Goal: Task Accomplishment & Management: Use online tool/utility

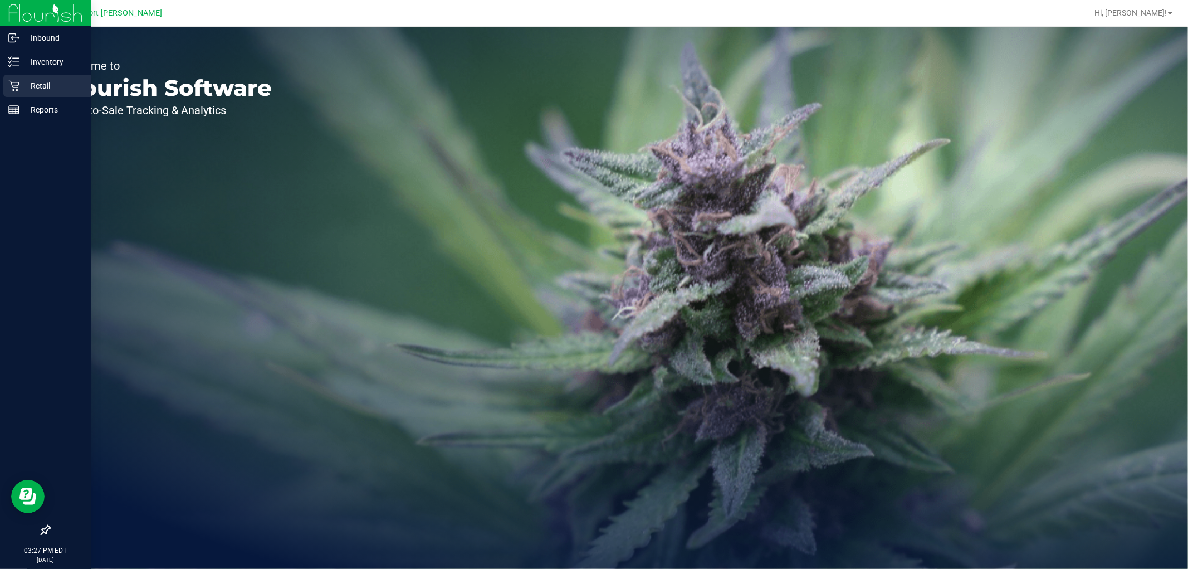
click at [3, 87] on div "Retail" at bounding box center [47, 86] width 88 height 22
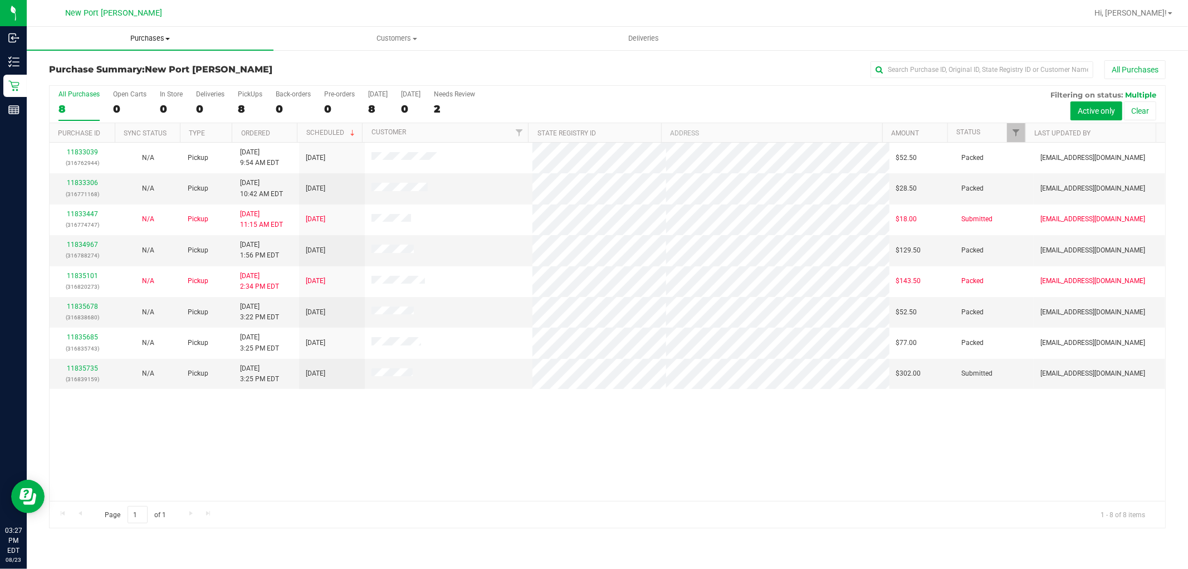
click at [155, 34] on span "Purchases" at bounding box center [150, 38] width 247 height 10
click at [97, 81] on li "Fulfillment" at bounding box center [150, 80] width 247 height 13
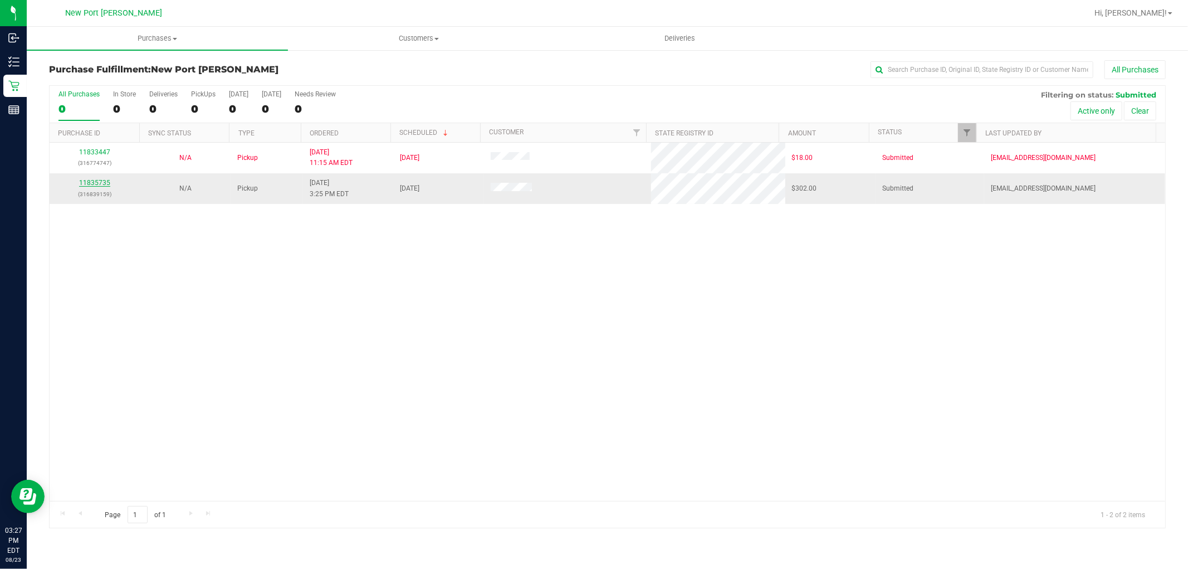
click at [101, 183] on link "11835735" at bounding box center [94, 183] width 31 height 8
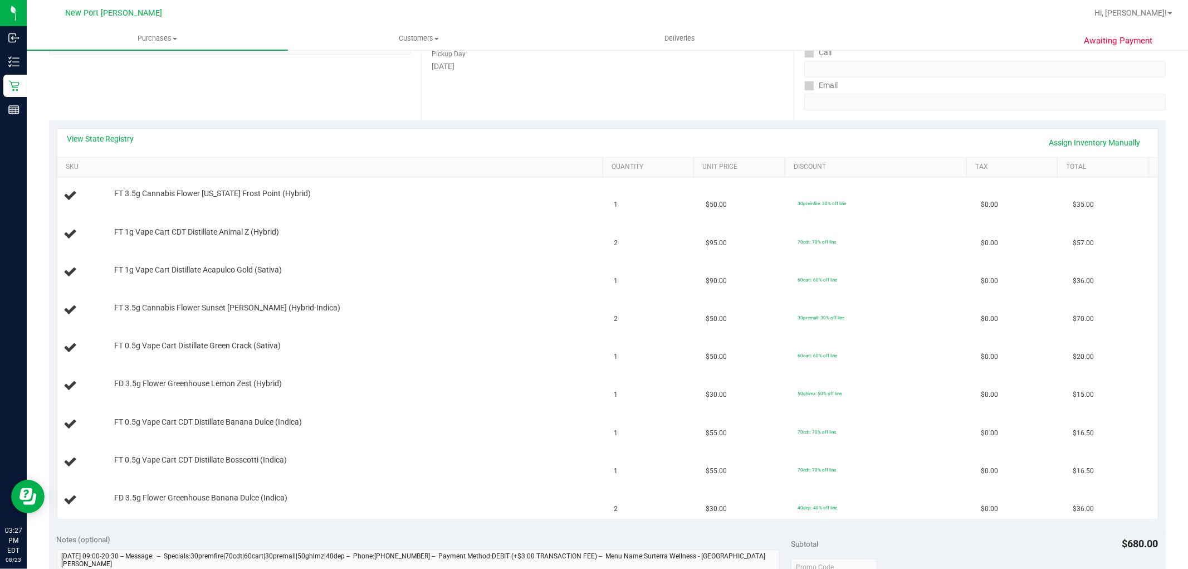
scroll to position [247, 0]
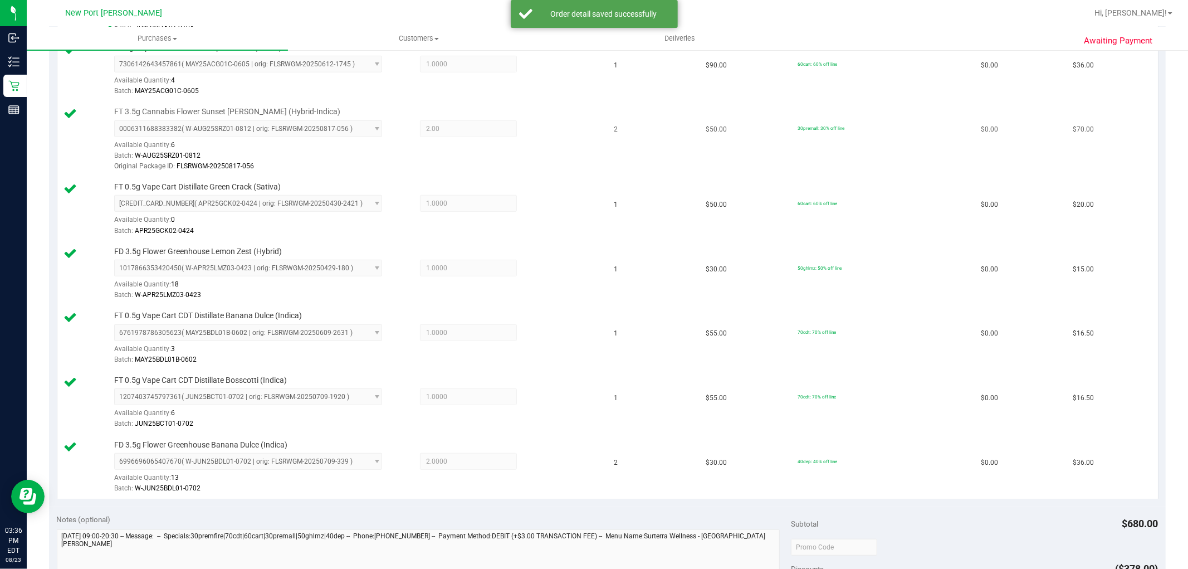
scroll to position [681, 0]
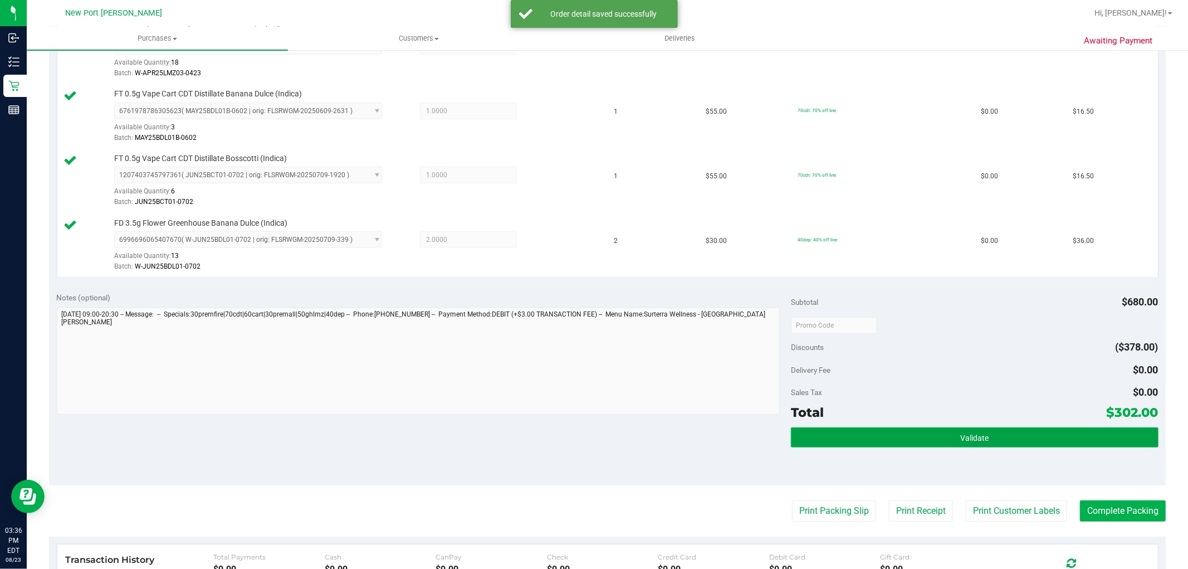
click at [962, 441] on span "Validate" at bounding box center [975, 437] width 28 height 9
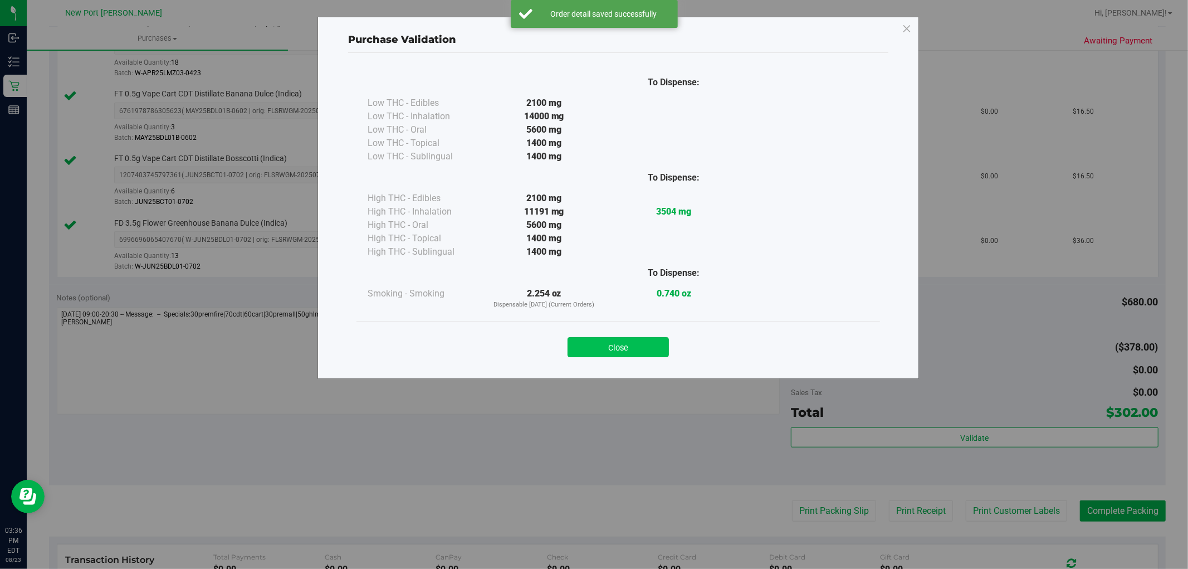
click at [606, 349] on button "Close" at bounding box center [618, 347] width 101 height 20
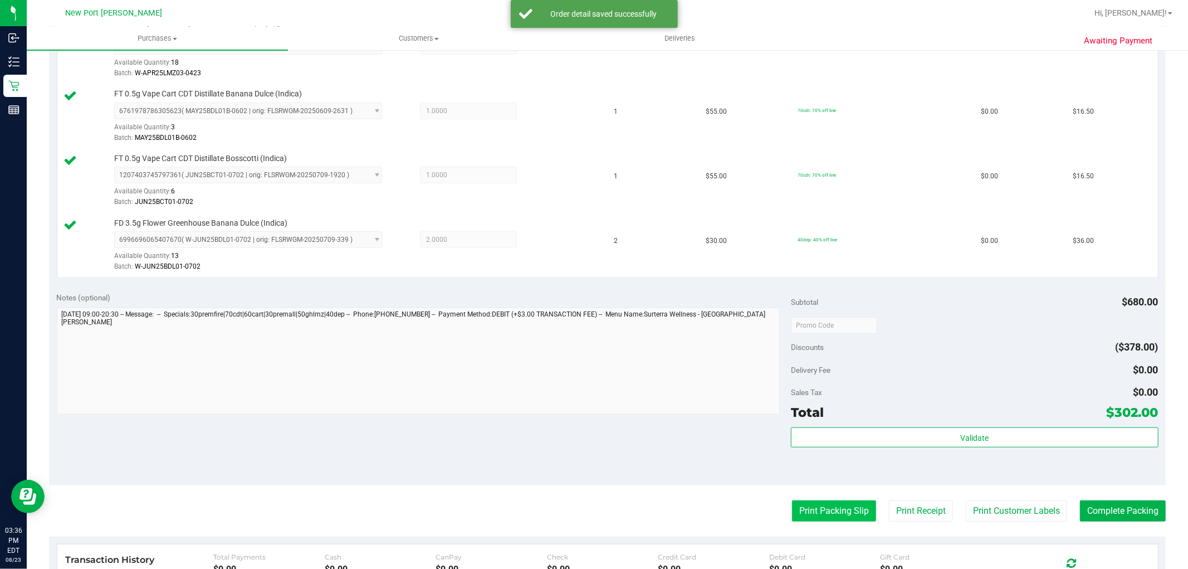
click at [836, 519] on button "Print Packing Slip" at bounding box center [834, 510] width 84 height 21
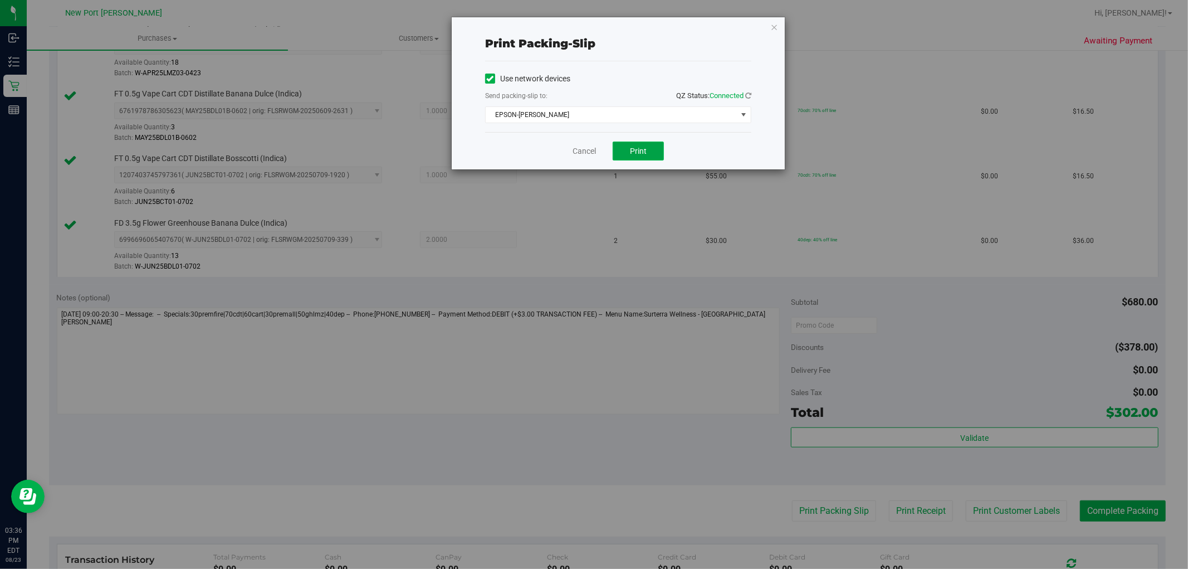
click at [636, 153] on span "Print" at bounding box center [638, 151] width 17 height 9
click at [583, 147] on link "Cancel" at bounding box center [584, 151] width 23 height 12
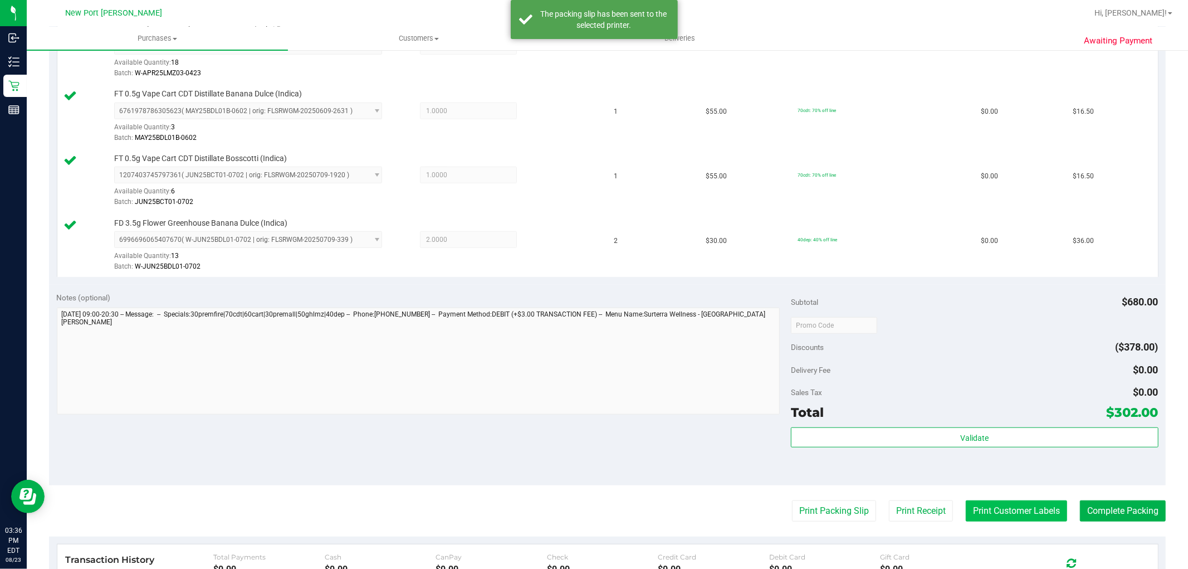
click at [1025, 511] on button "Print Customer Labels" at bounding box center [1016, 510] width 101 height 21
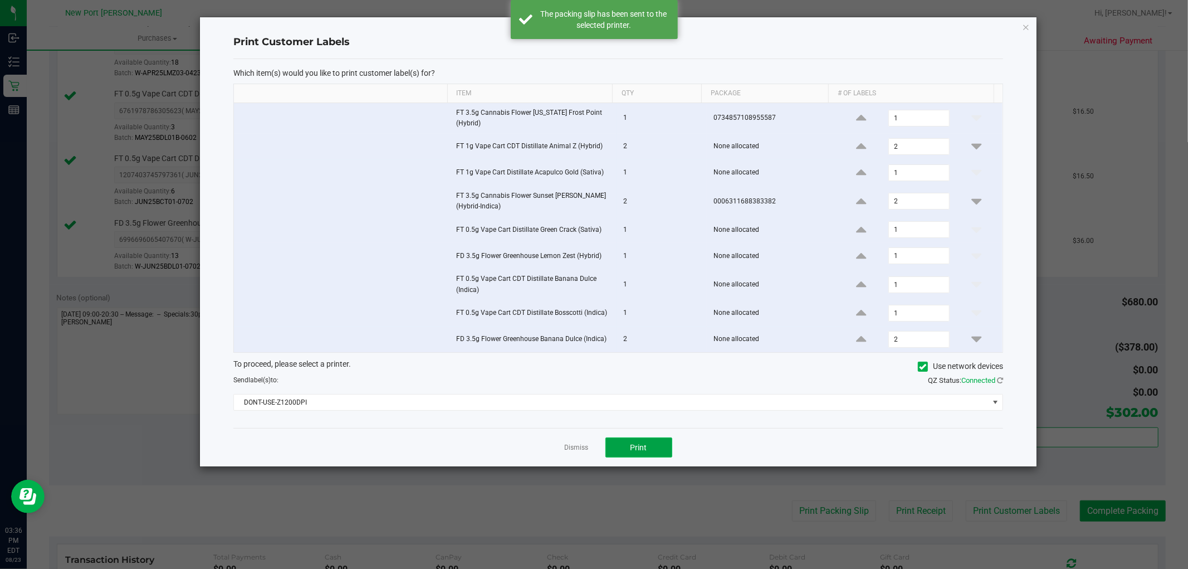
click at [642, 441] on button "Print" at bounding box center [639, 447] width 67 height 20
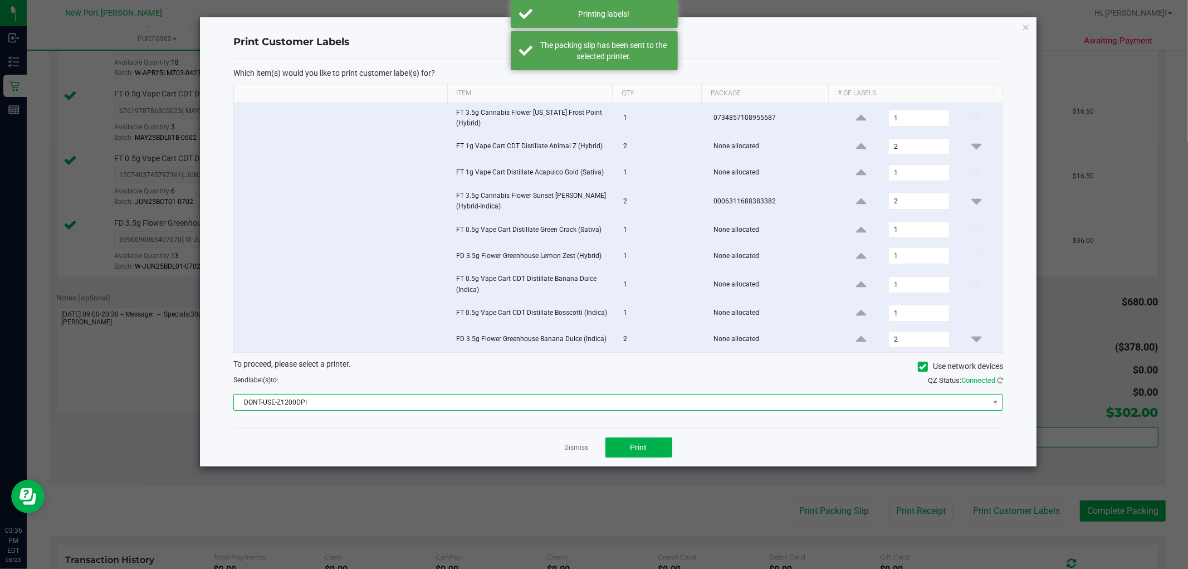
click at [635, 398] on span "DONT-USE-Z1200DPI" at bounding box center [611, 402] width 755 height 16
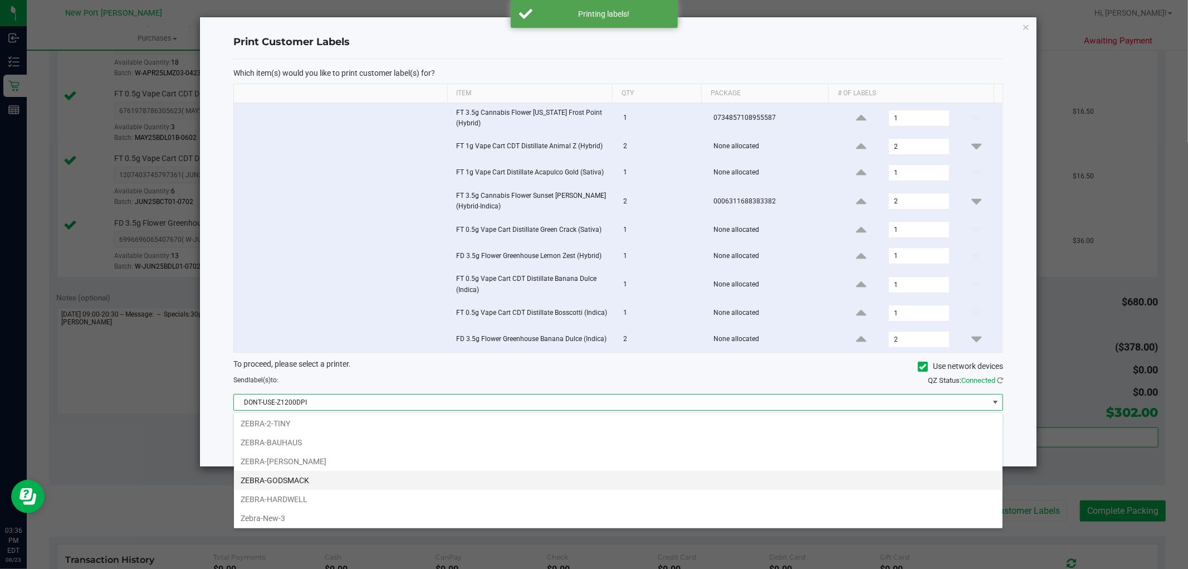
scroll to position [98, 0]
click at [365, 454] on li "ZEBRA-[PERSON_NAME]" at bounding box center [618, 460] width 769 height 19
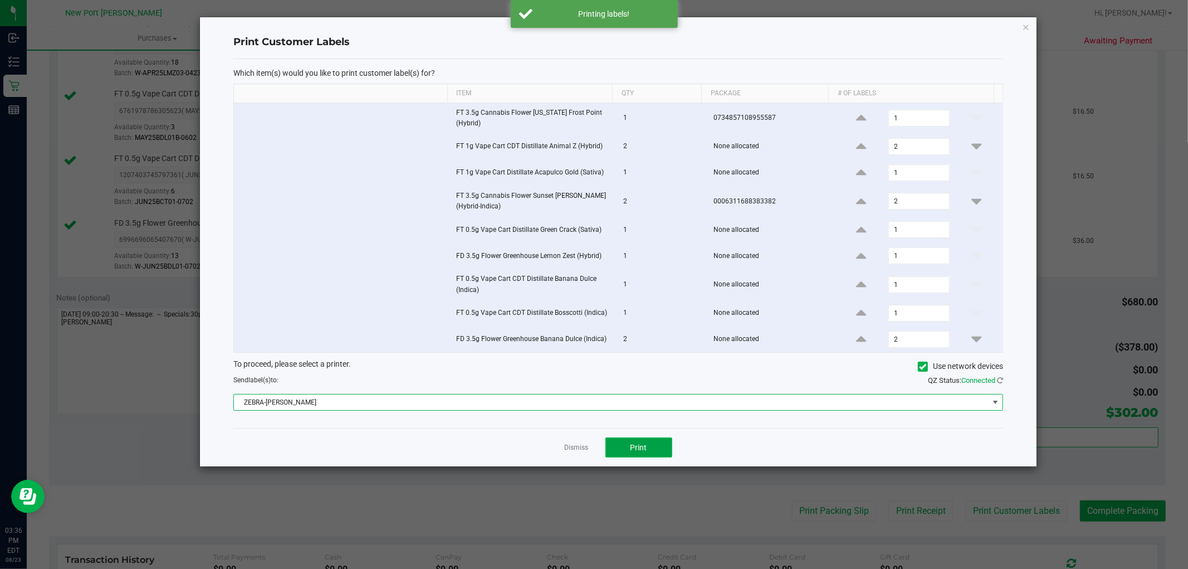
click at [606, 452] on button "Print" at bounding box center [639, 447] width 67 height 20
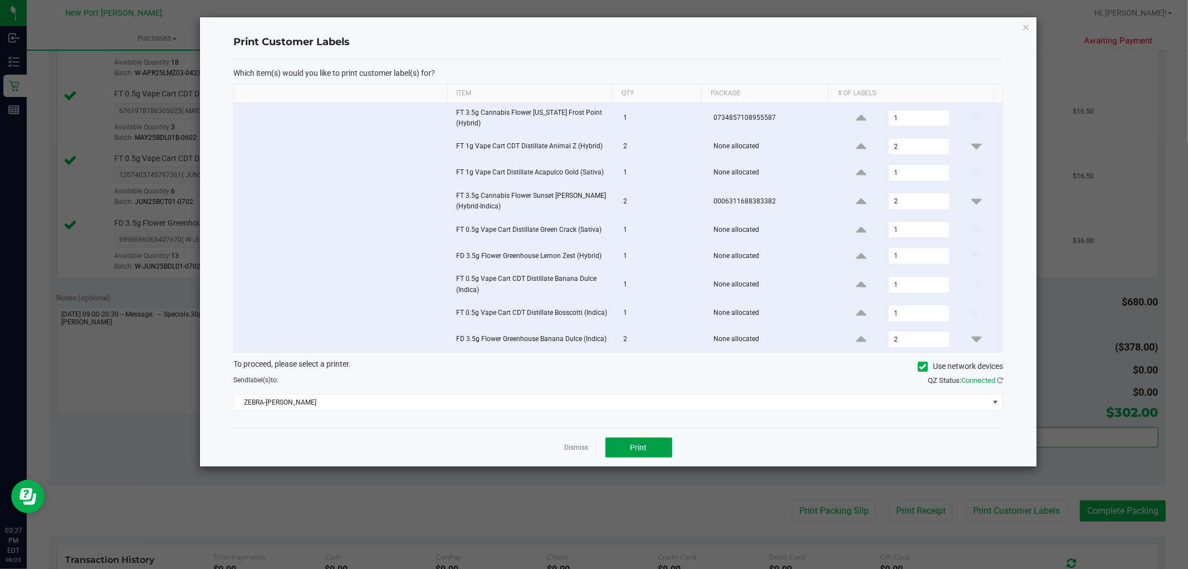
click at [606, 452] on button "Print" at bounding box center [639, 447] width 67 height 20
click at [576, 449] on link "Dismiss" at bounding box center [577, 447] width 24 height 9
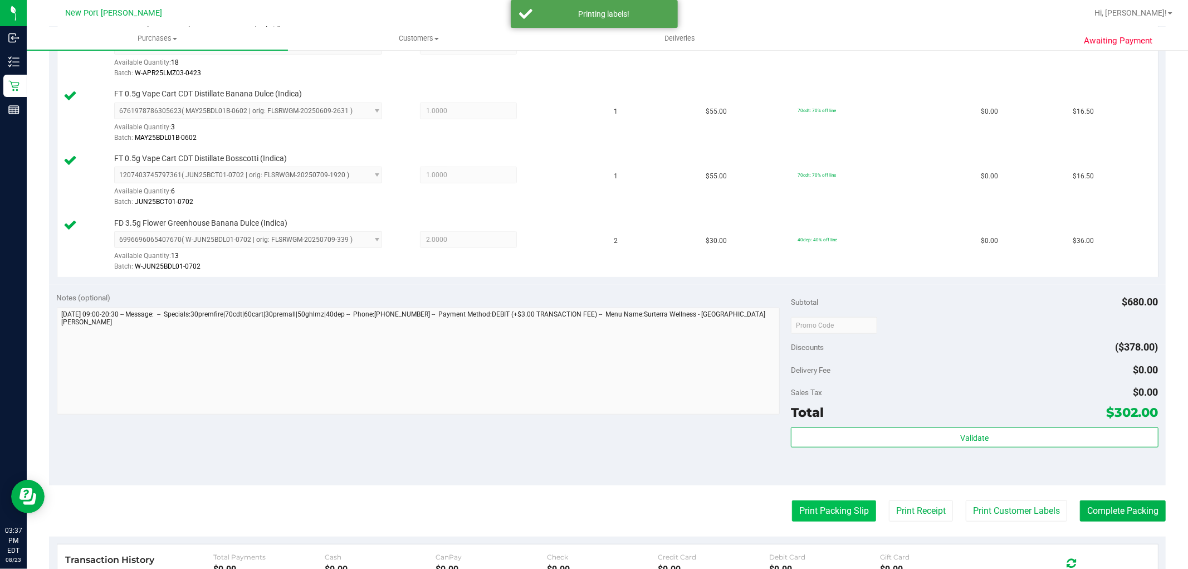
click at [808, 508] on button "Print Packing Slip" at bounding box center [834, 510] width 84 height 21
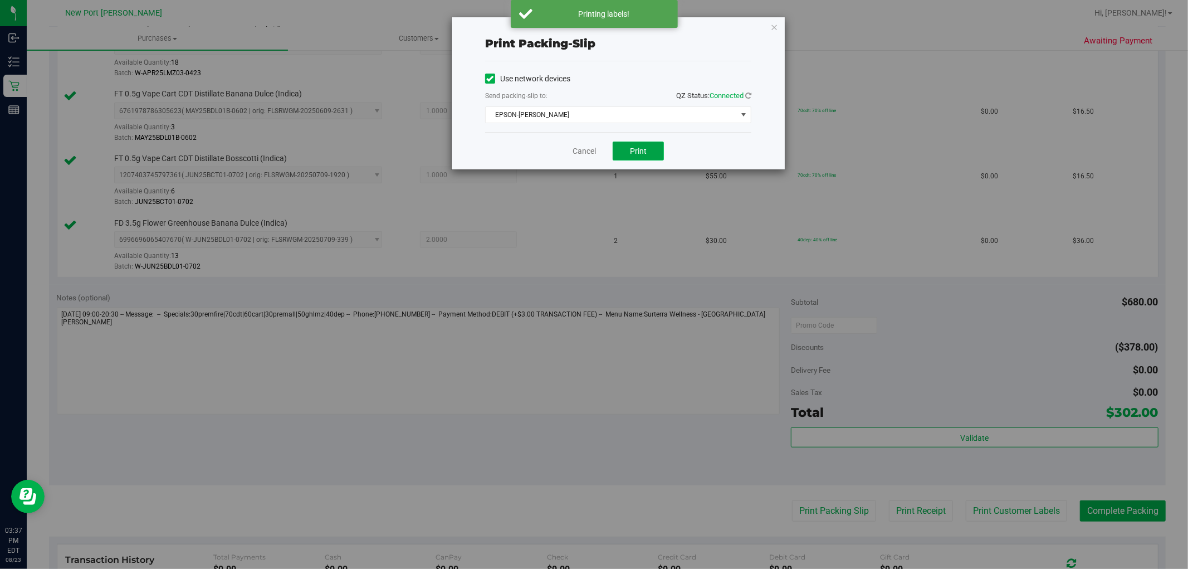
click at [644, 153] on span "Print" at bounding box center [638, 151] width 17 height 9
click at [577, 147] on link "Cancel" at bounding box center [584, 151] width 23 height 12
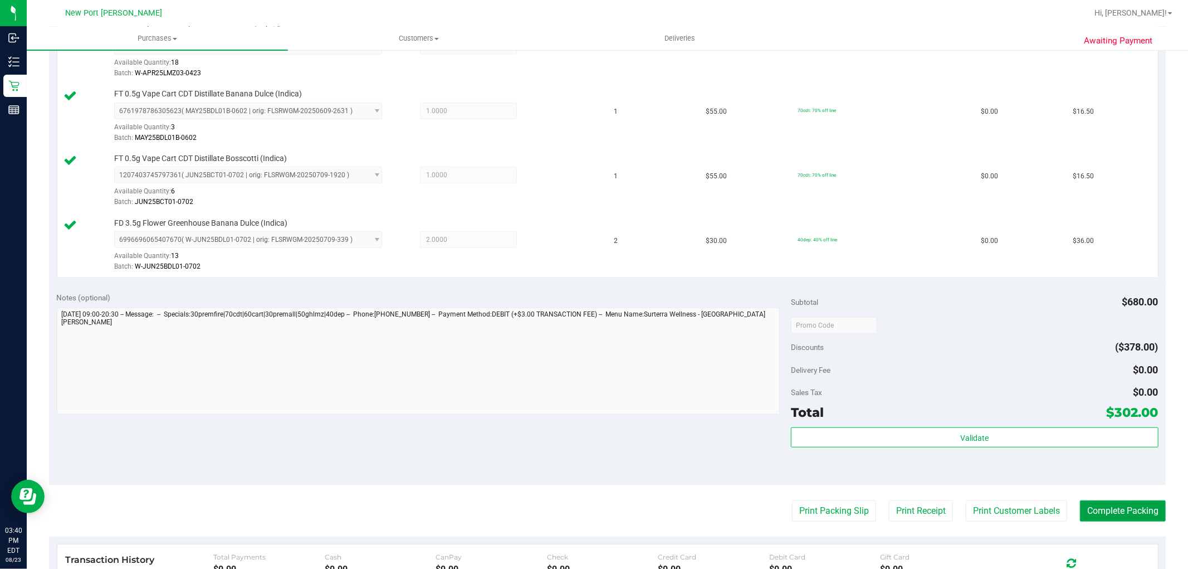
click at [1102, 514] on button "Complete Packing" at bounding box center [1123, 510] width 86 height 21
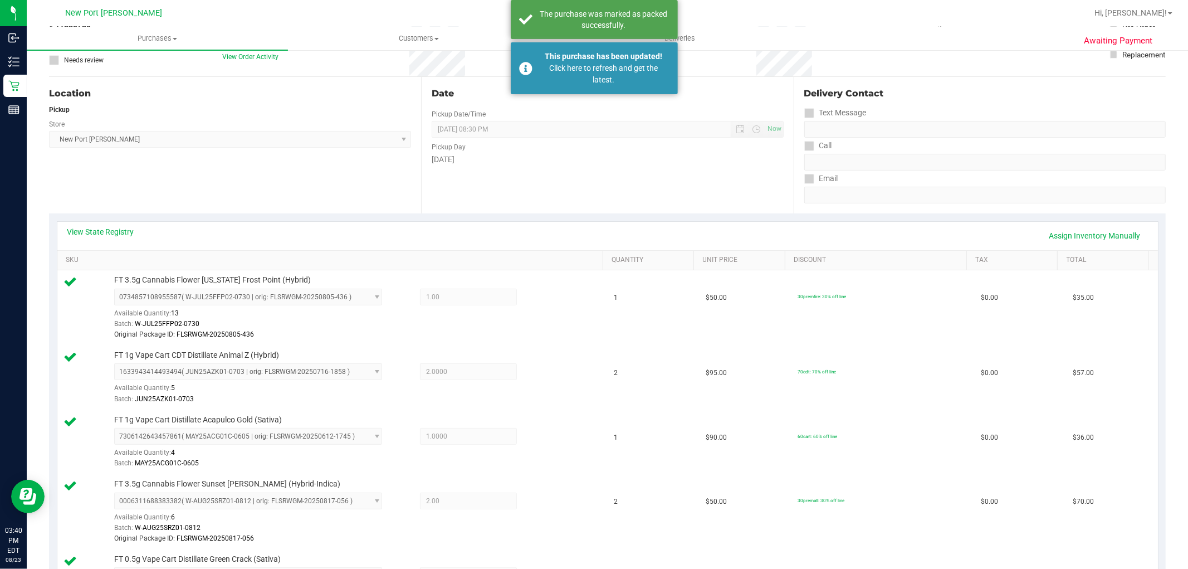
scroll to position [0, 0]
